Goal: Find specific page/section: Find specific page/section

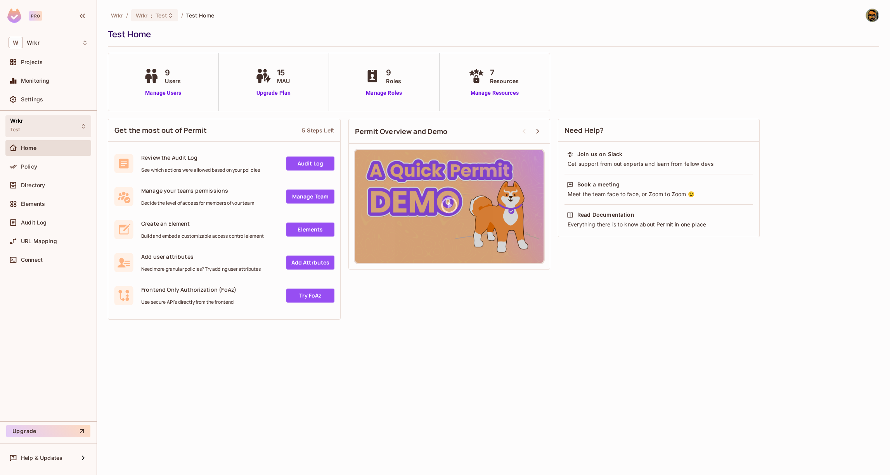
click at [44, 123] on div "Wrkr Test" at bounding box center [48, 125] width 86 height 21
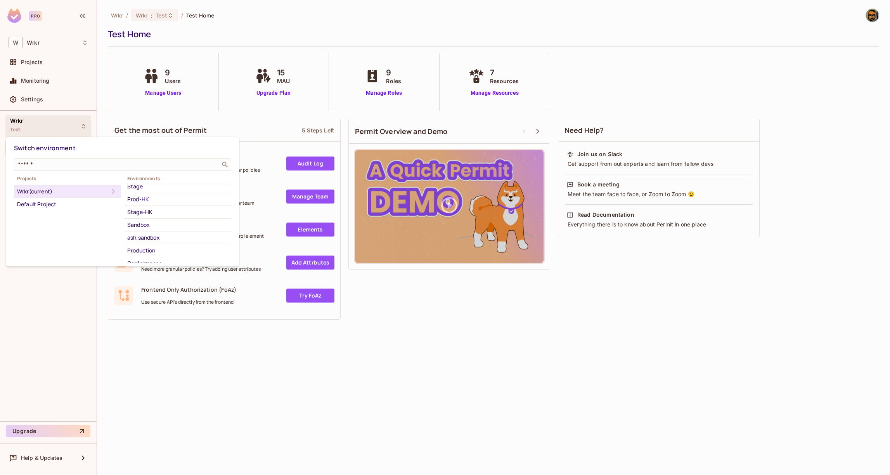
scroll to position [67, 0]
click at [149, 205] on div "Sandbox" at bounding box center [177, 201] width 101 height 9
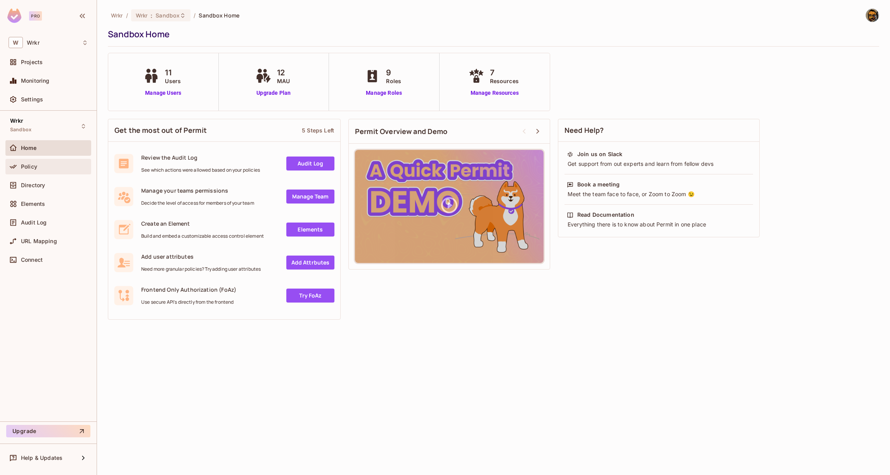
click at [32, 168] on span "Policy" at bounding box center [29, 166] width 16 height 6
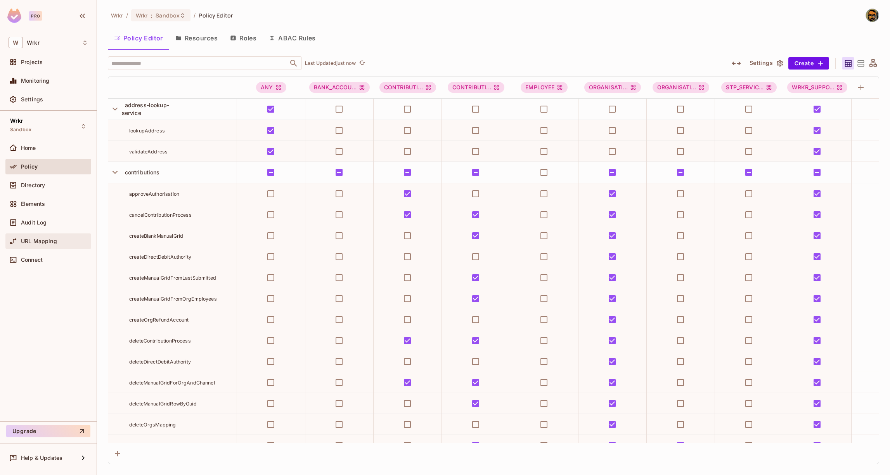
click at [45, 239] on span "URL Mapping" at bounding box center [39, 241] width 36 height 6
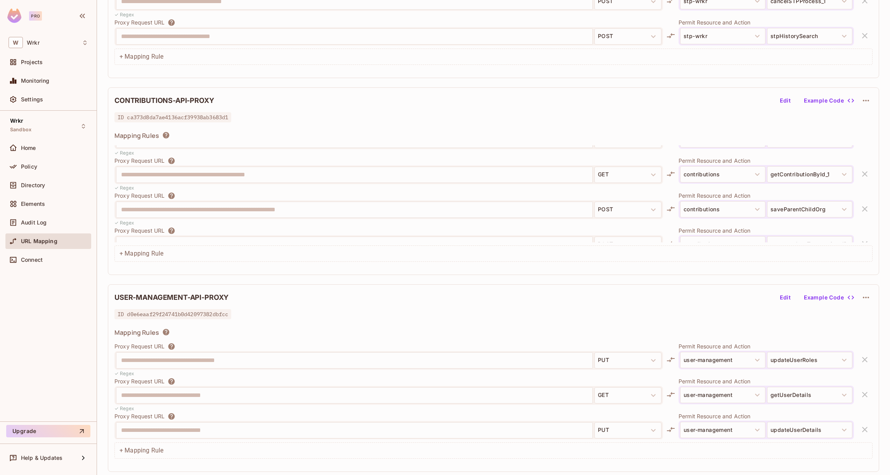
scroll to position [3060, 0]
click at [45, 165] on div "Policy" at bounding box center [54, 166] width 67 height 6
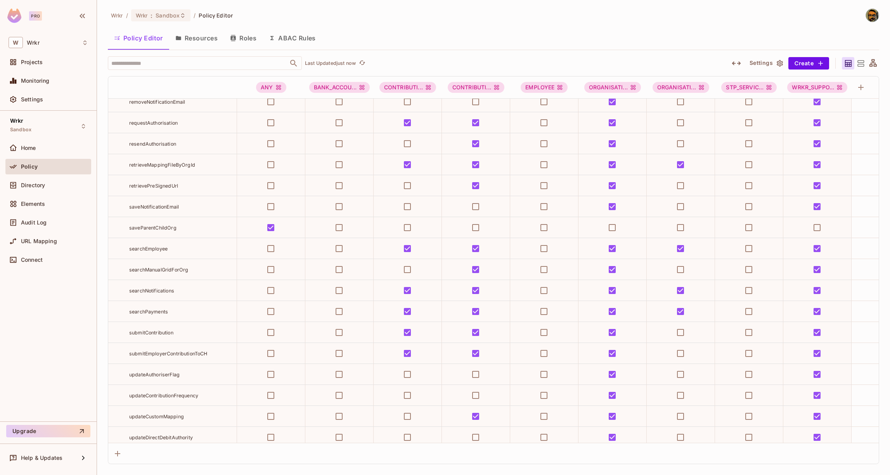
scroll to position [1201, 0]
